Goal: Contribute content: Contribute content

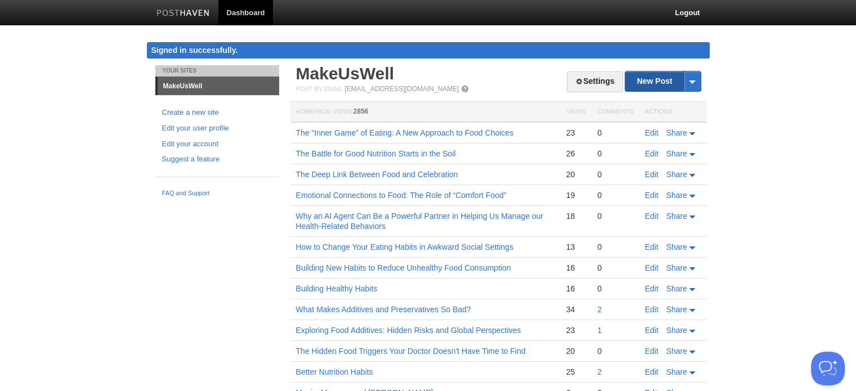
click at [655, 80] on link "New Post" at bounding box center [663, 82] width 75 height 20
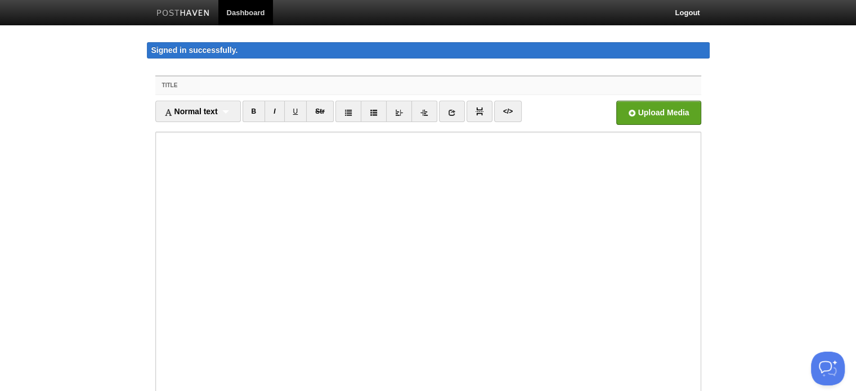
paste input "AI-Powered Experiential Learning: Turning Nutrition Education into Action"
type input "AI-Powered Experiential Learning: Turning Nutrition Education into Action"
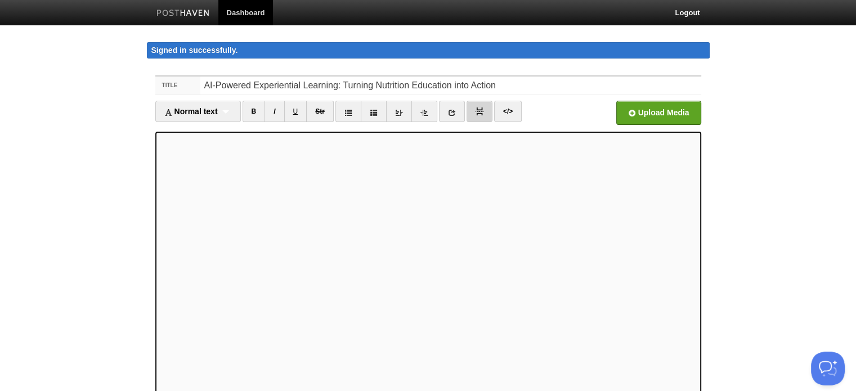
click at [479, 110] on img at bounding box center [480, 112] width 8 height 8
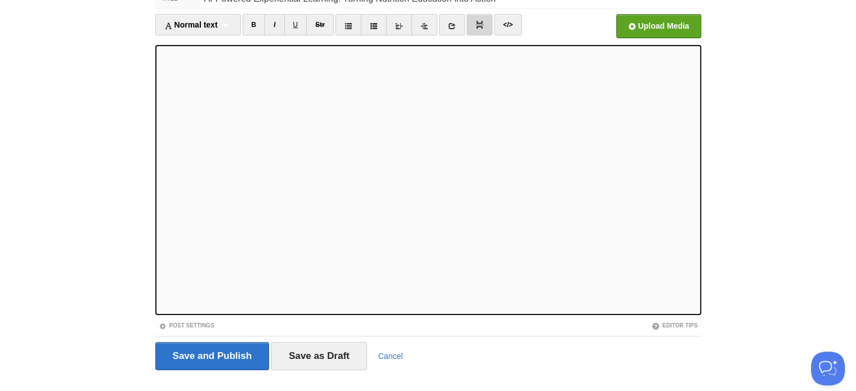
scroll to position [106, 0]
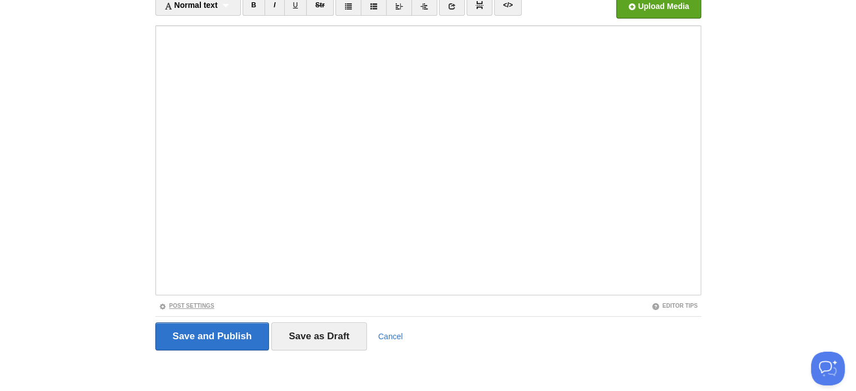
click at [182, 303] on link "Post Settings" at bounding box center [187, 306] width 56 height 6
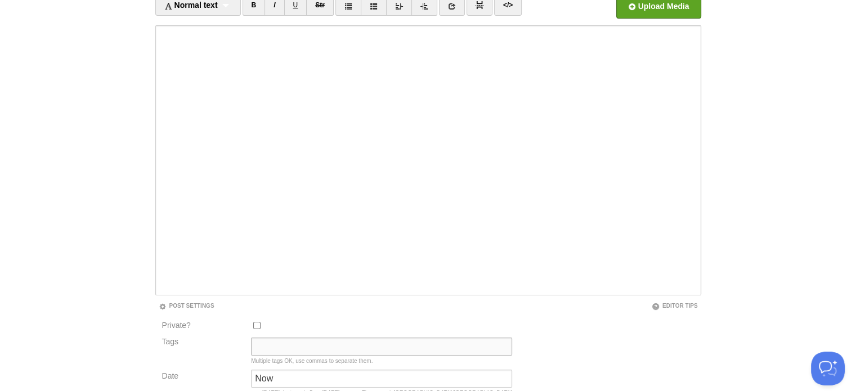
click at [267, 347] on input "Tags" at bounding box center [381, 347] width 261 height 18
type input "Current State"
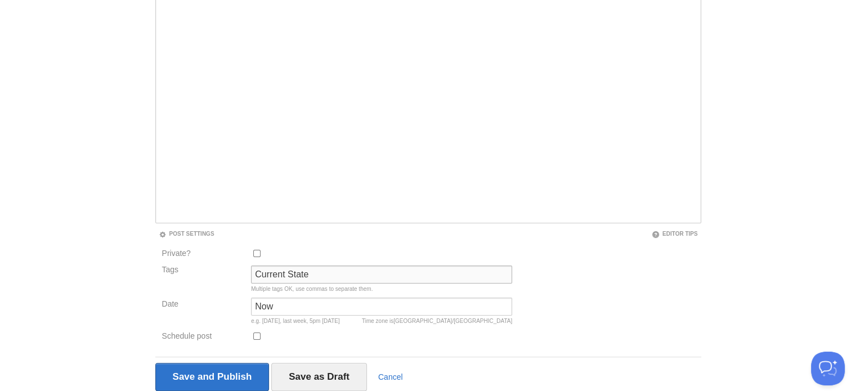
scroll to position [219, 0]
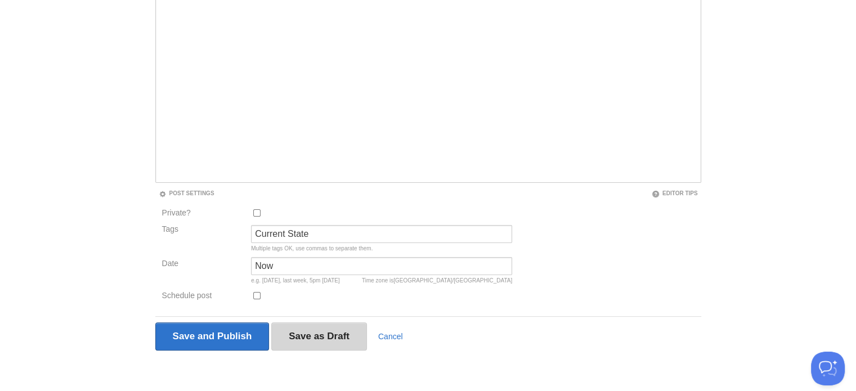
click at [297, 335] on input "Save as Draft" at bounding box center [319, 337] width 96 height 28
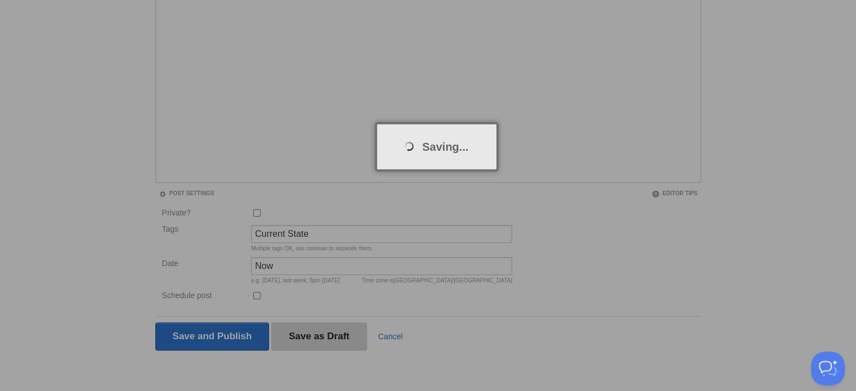
scroll to position [65, 0]
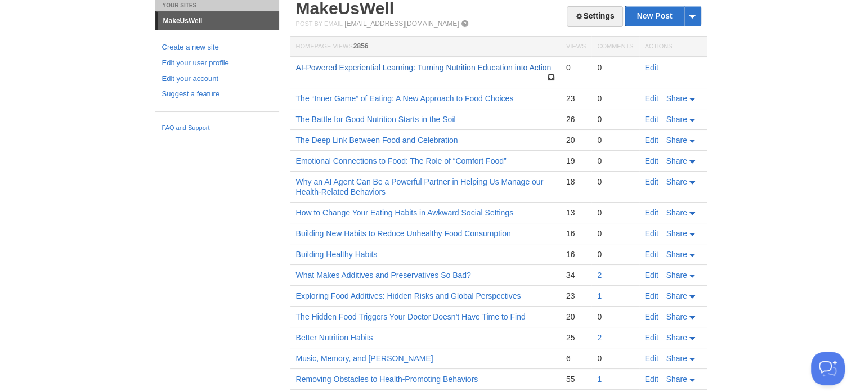
click at [443, 66] on link "AI-Powered Experiential Learning: Turning Nutrition Education into Action" at bounding box center [424, 67] width 256 height 9
